Goal: Navigation & Orientation: Find specific page/section

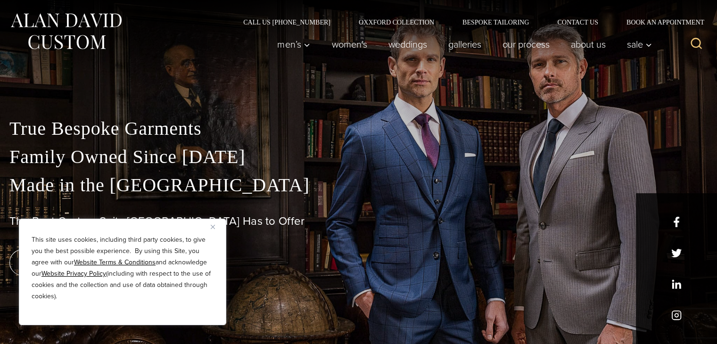
click at [594, 36] on link "About Us" at bounding box center [588, 44] width 56 height 19
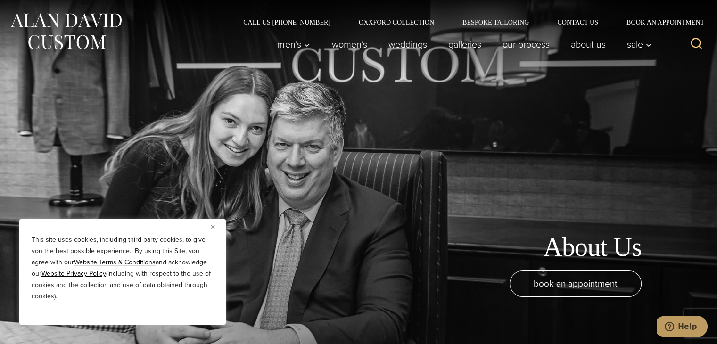
click at [215, 228] on button "Close" at bounding box center [216, 226] width 11 height 11
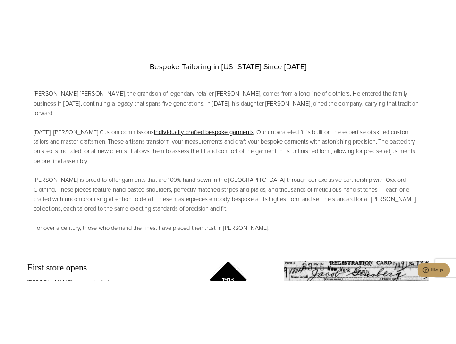
scroll to position [466, 0]
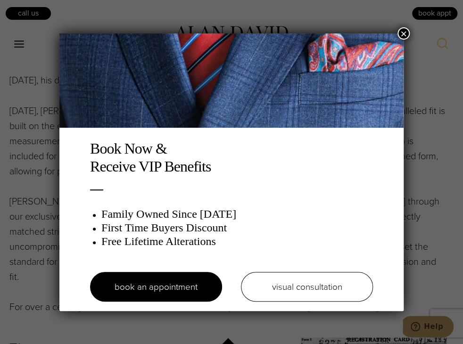
click at [402, 33] on button "×" at bounding box center [404, 33] width 12 height 12
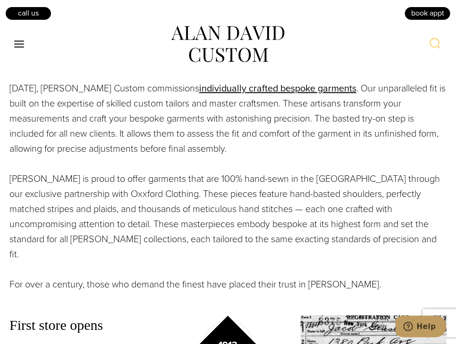
scroll to position [401, 0]
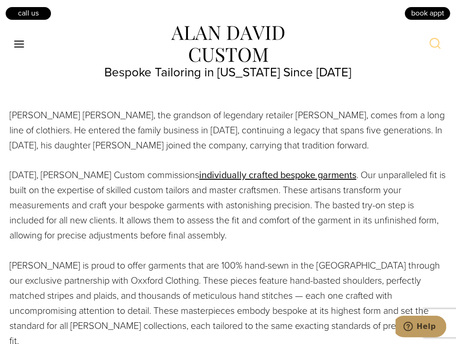
click at [288, 118] on p "[PERSON_NAME] [PERSON_NAME], the grandson of legendary retailer [PERSON_NAME], …" at bounding box center [227, 130] width 437 height 45
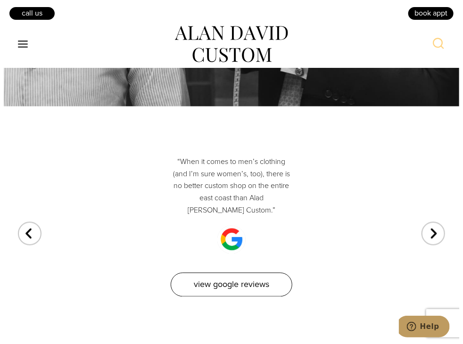
scroll to position [262, 0]
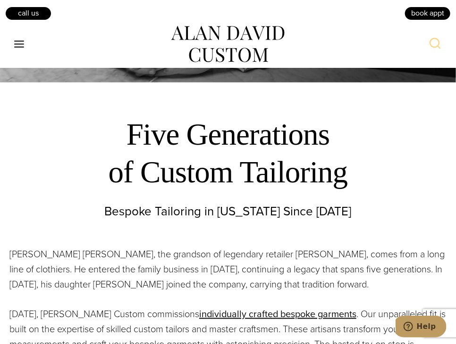
click at [20, 43] on icon "Open menu" at bounding box center [19, 44] width 10 height 7
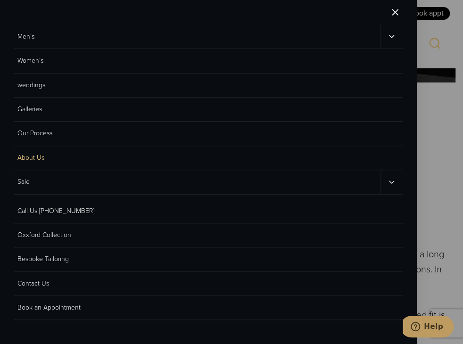
click at [392, 179] on icon "Sale sub menu toggle" at bounding box center [391, 182] width 9 height 9
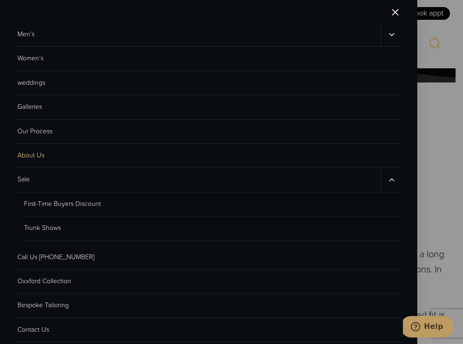
click at [389, 35] on icon "Men’s sub menu toggle" at bounding box center [391, 34] width 5 height 3
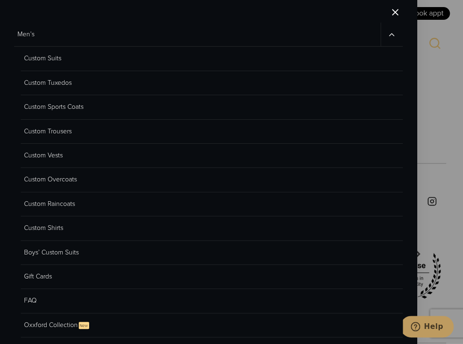
scroll to position [1910, 0]
